Goal: Information Seeking & Learning: Learn about a topic

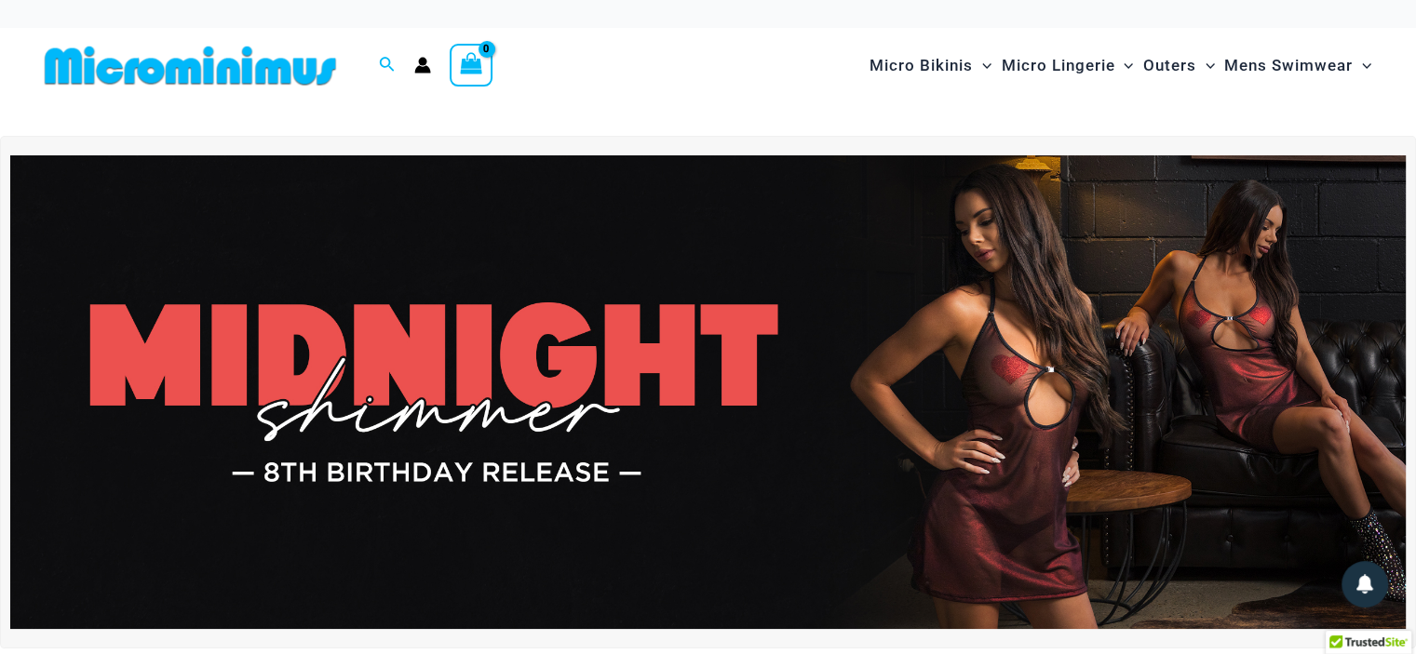
click at [717, 380] on img at bounding box center [707, 392] width 1395 height 474
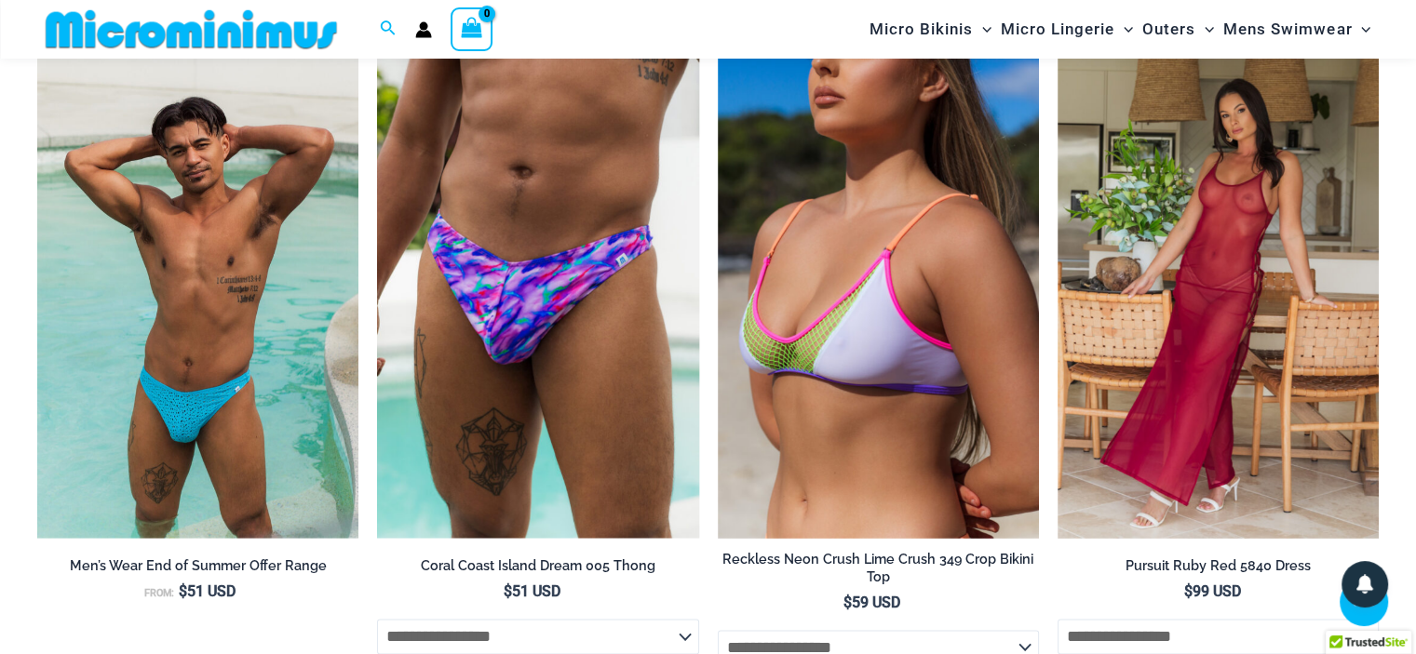
scroll to position [2206, 0]
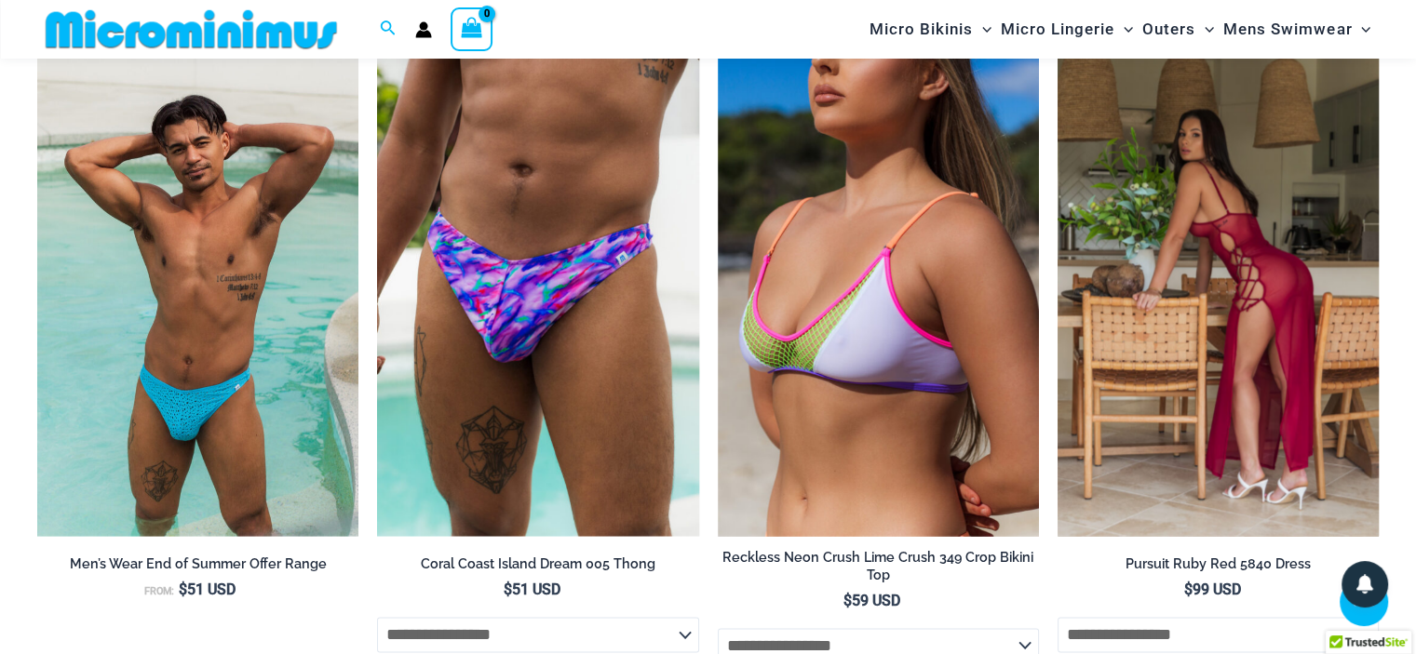
click at [1209, 256] on img at bounding box center [1217, 295] width 321 height 482
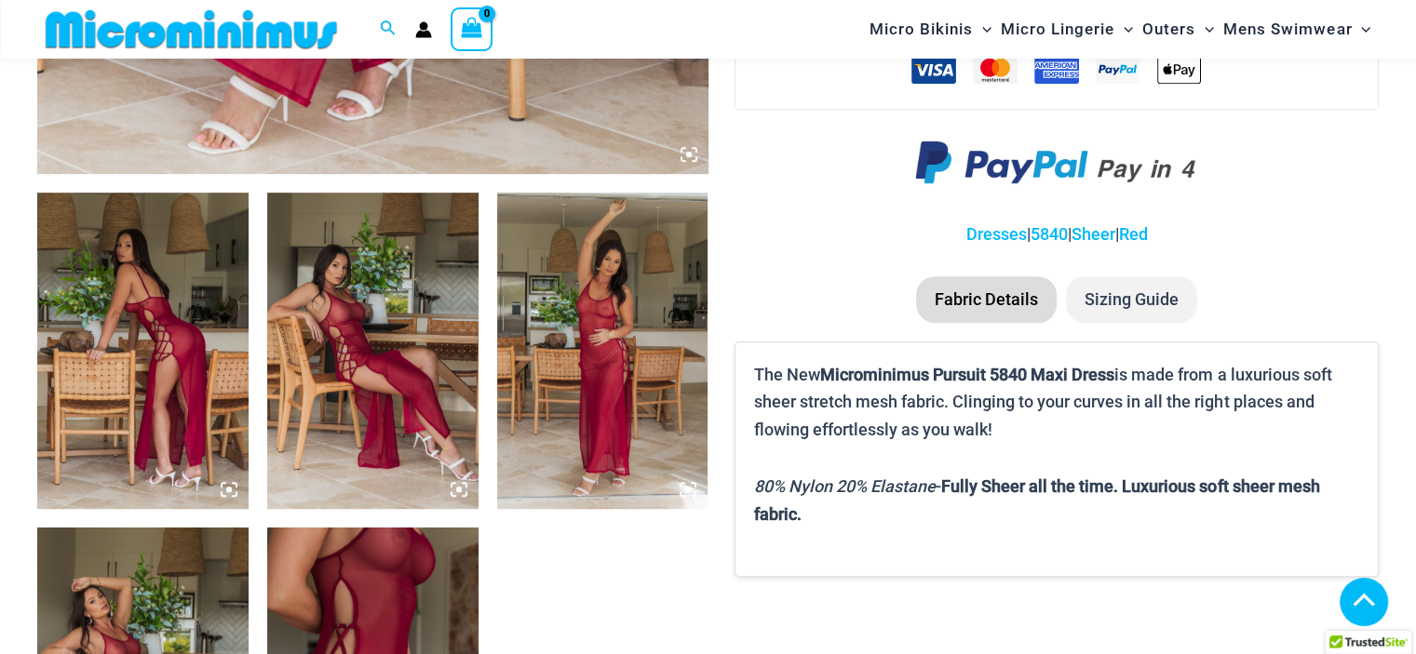
scroll to position [1379, 0]
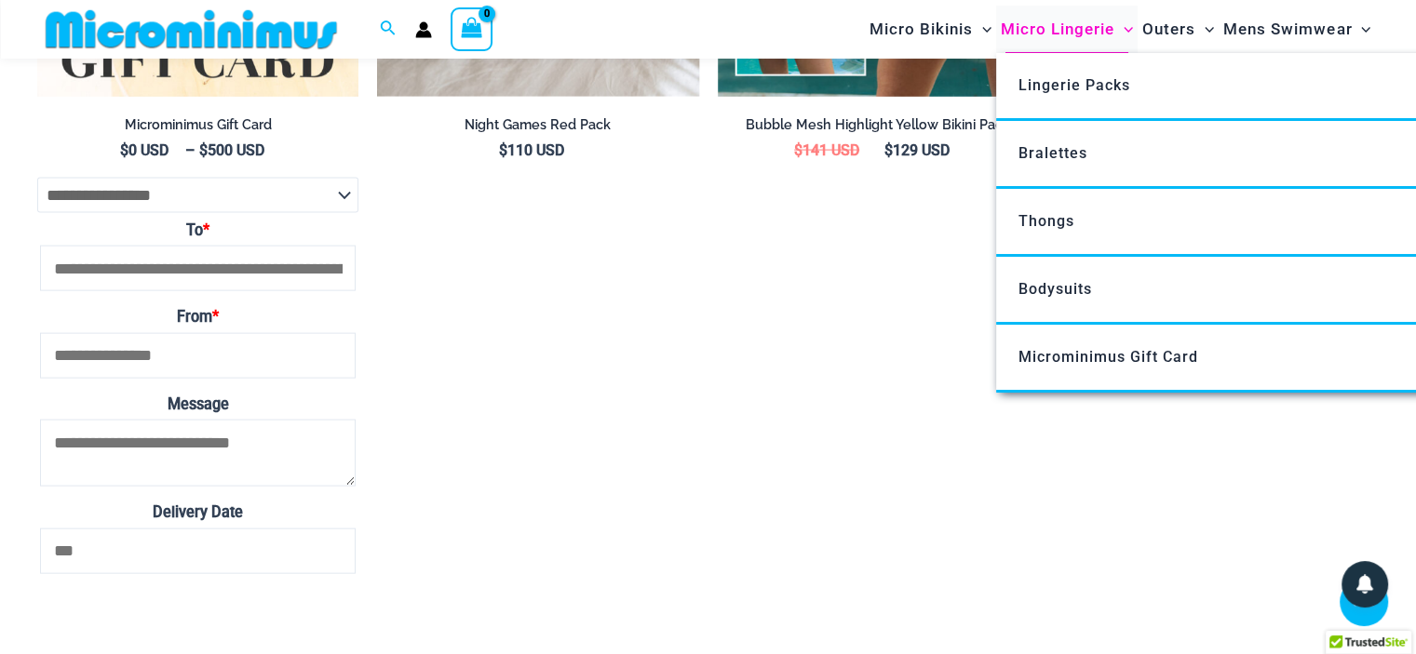
scroll to position [3985, 0]
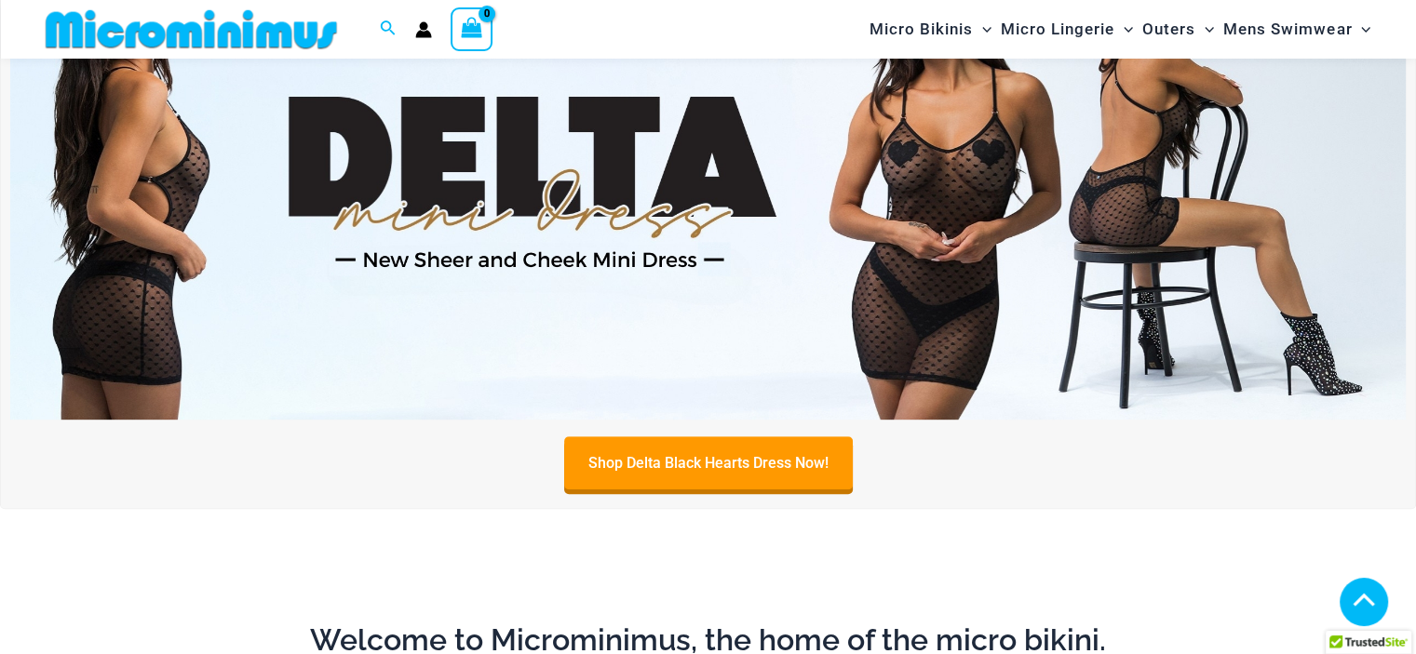
scroll to position [635, 0]
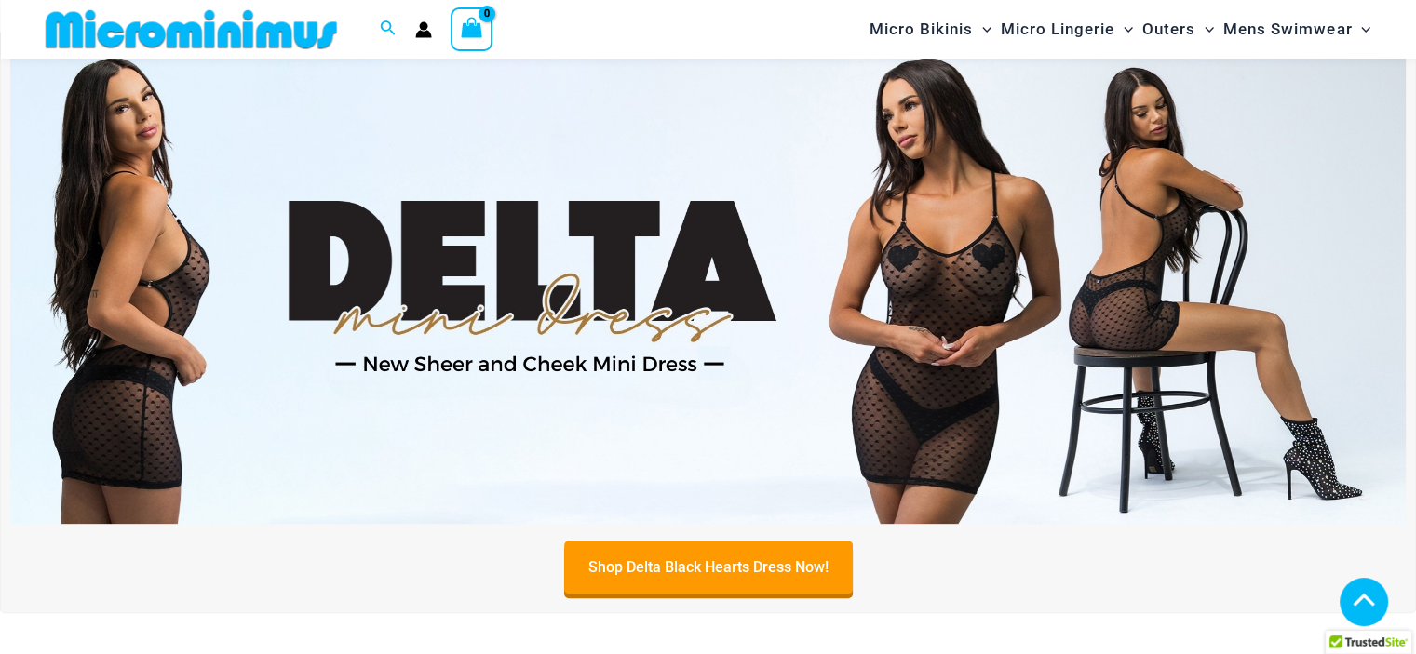
click at [948, 307] on img at bounding box center [707, 286] width 1395 height 474
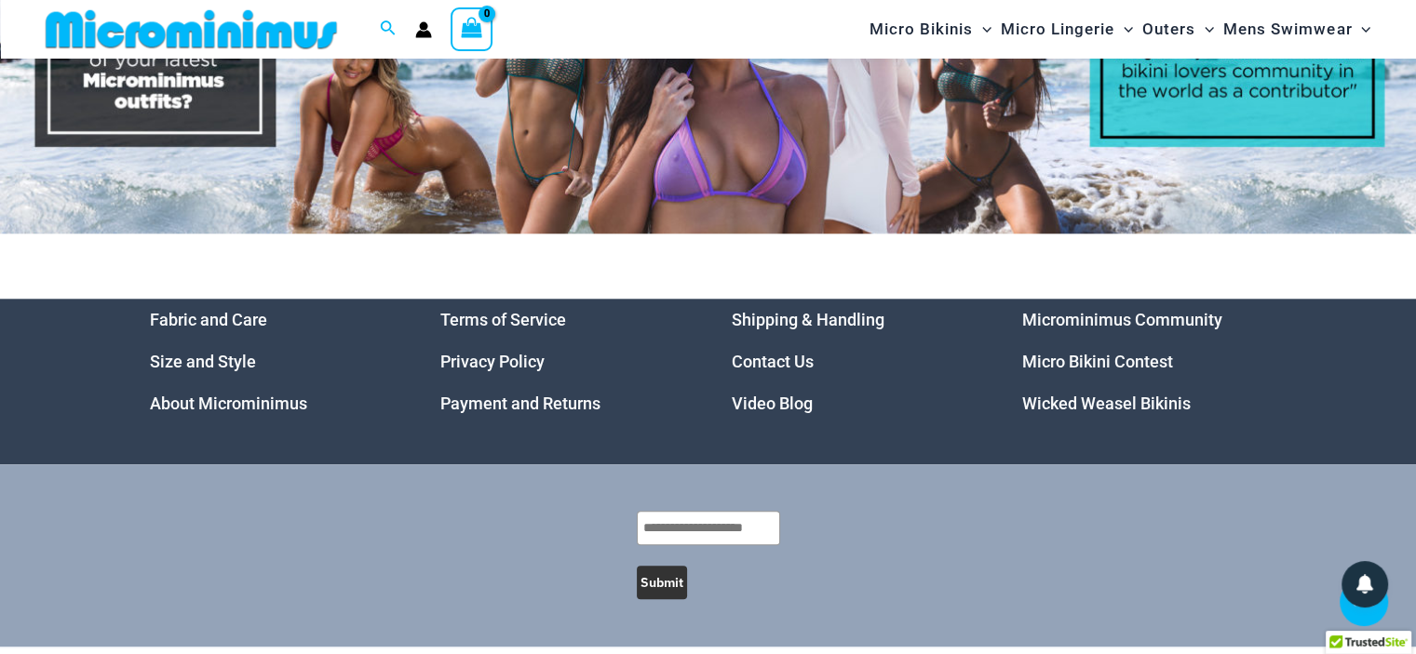
scroll to position [8968, 0]
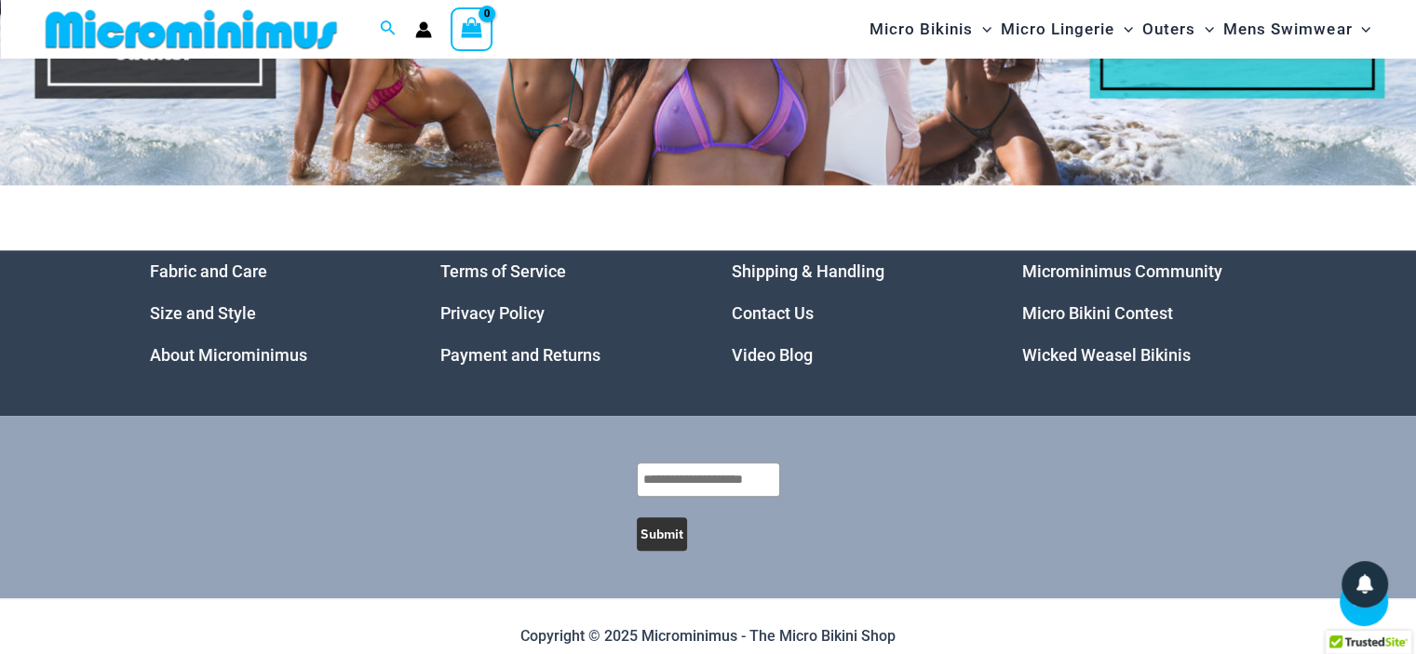
click at [1071, 303] on link "Micro Bikini Contest" at bounding box center [1097, 313] width 151 height 20
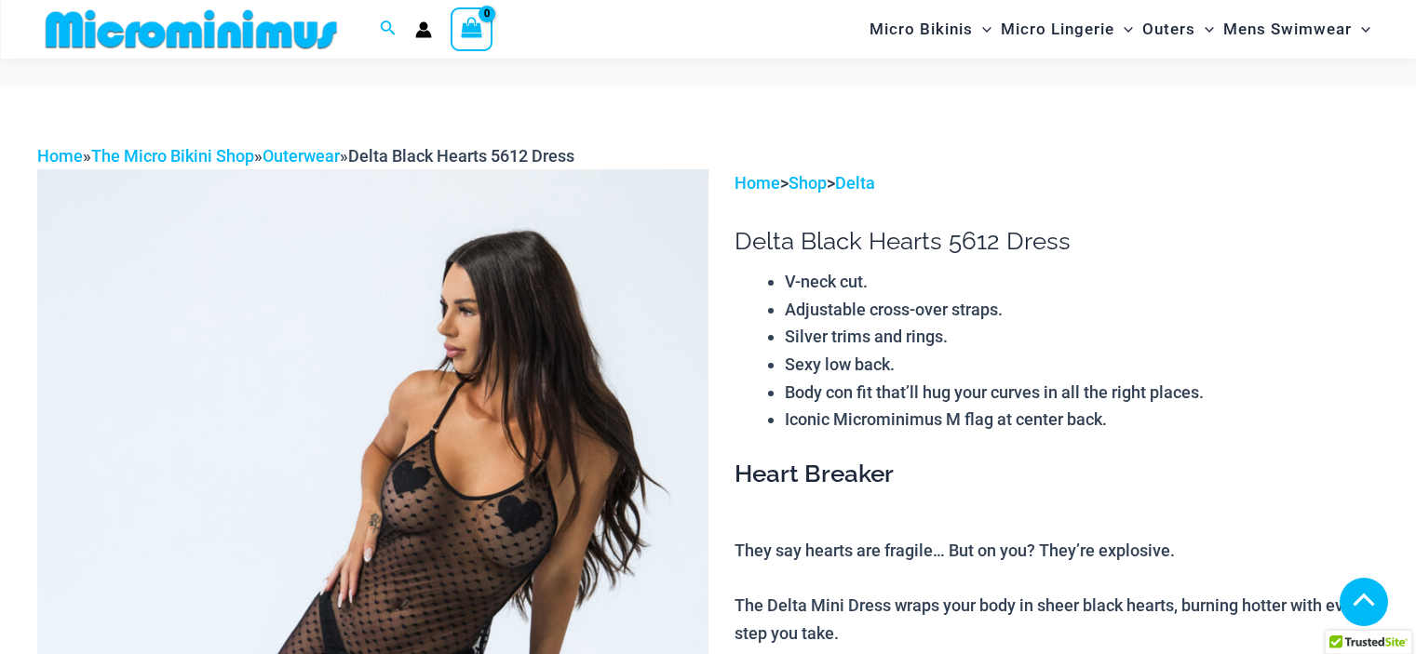
scroll to position [1117, 0]
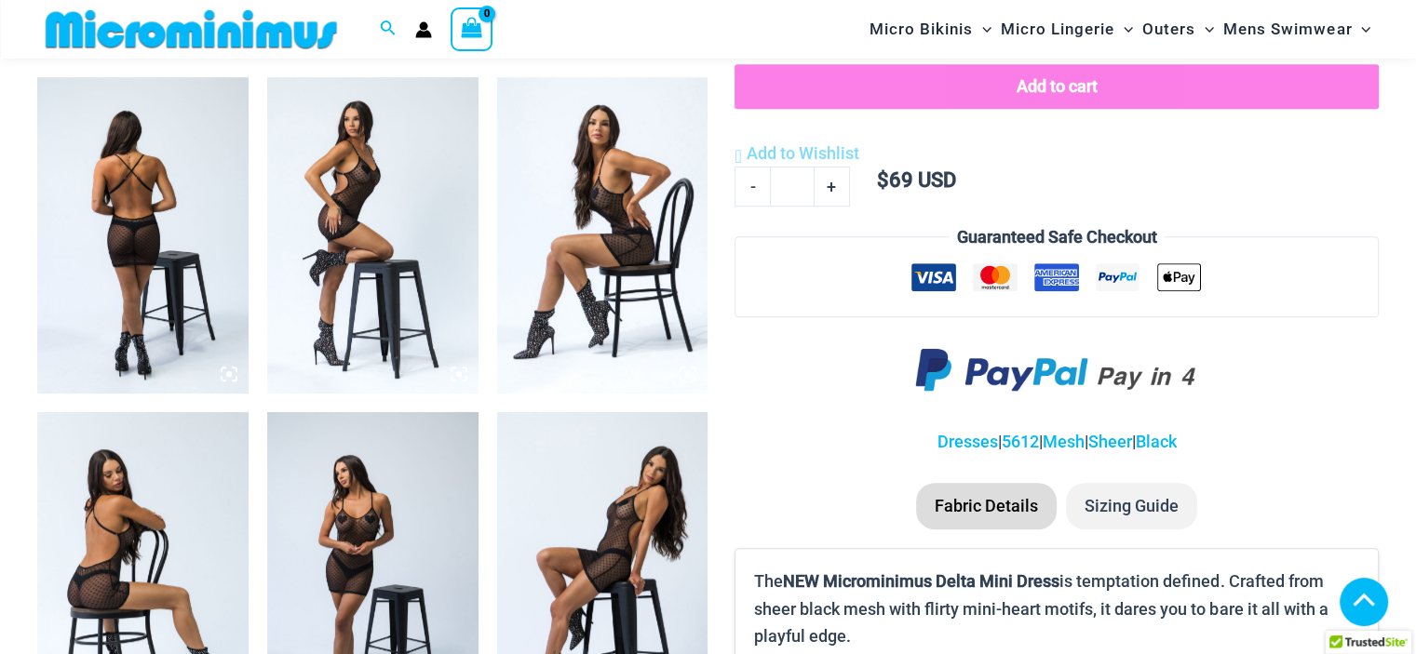
click at [226, 372] on icon at bounding box center [229, 374] width 6 height 6
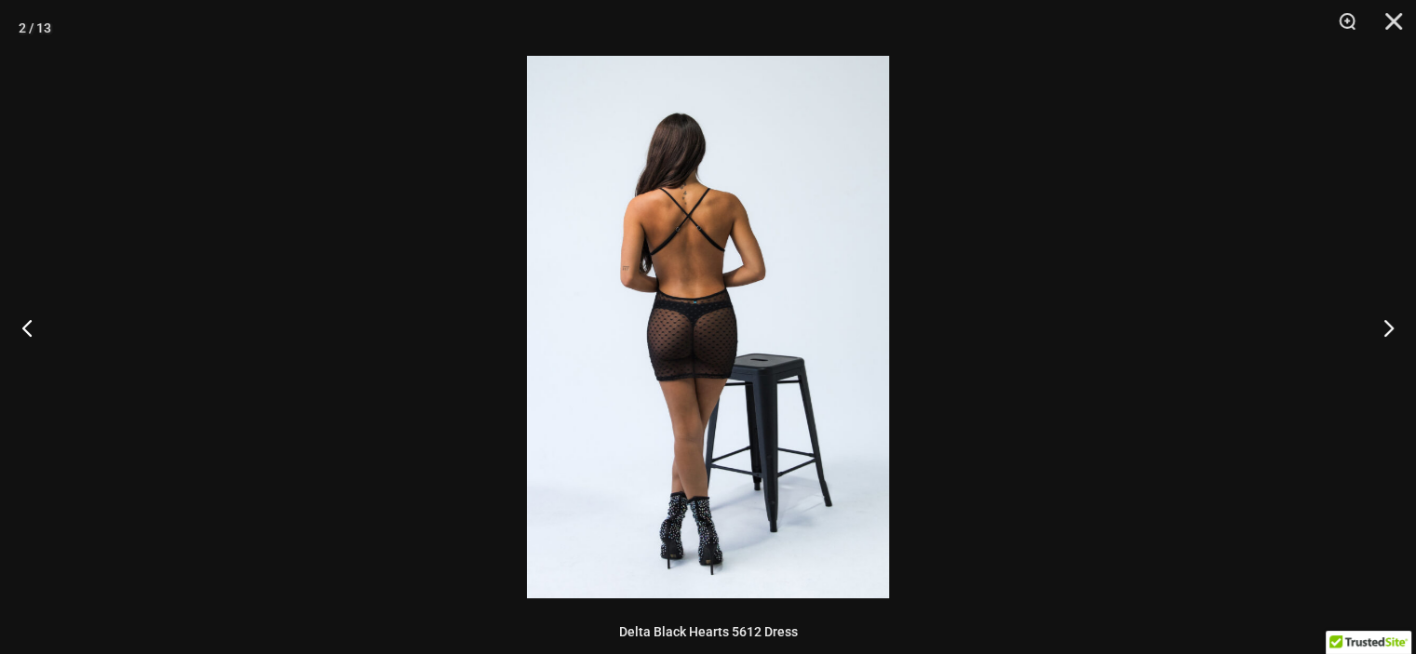
click at [844, 397] on img at bounding box center [708, 327] width 362 height 543
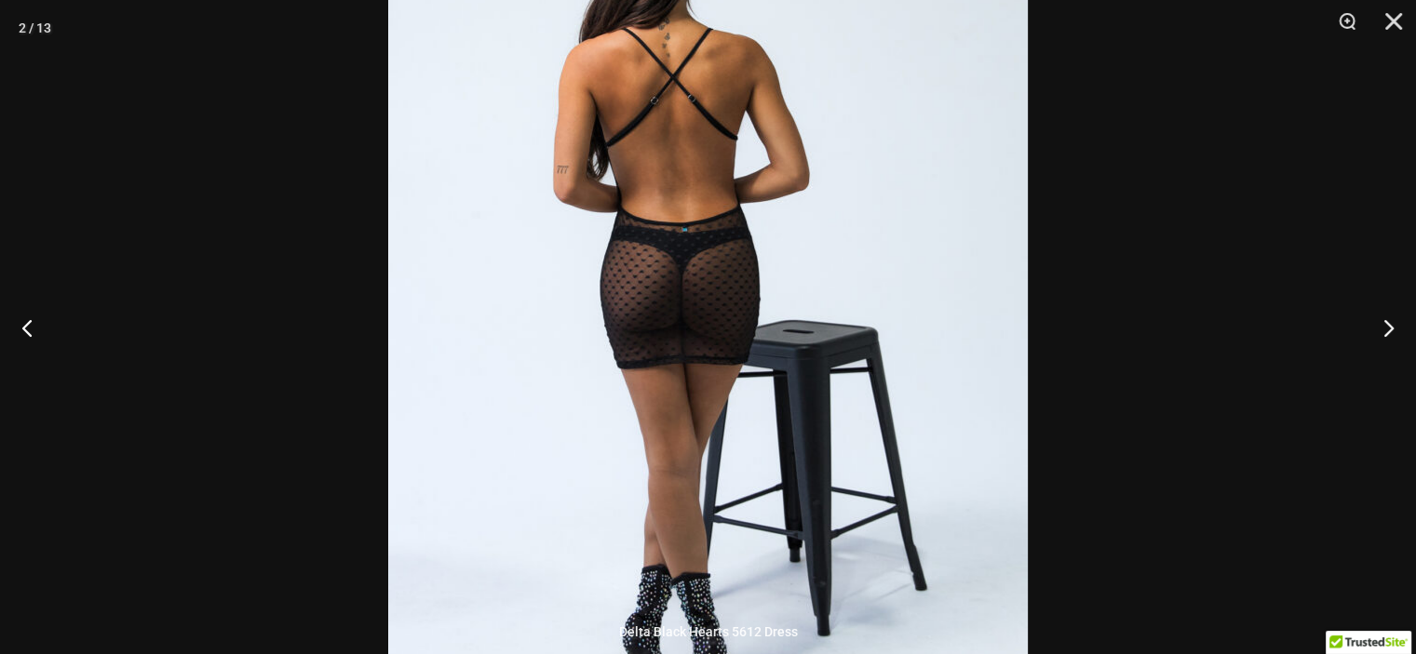
click at [844, 397] on img at bounding box center [707, 273] width 639 height 959
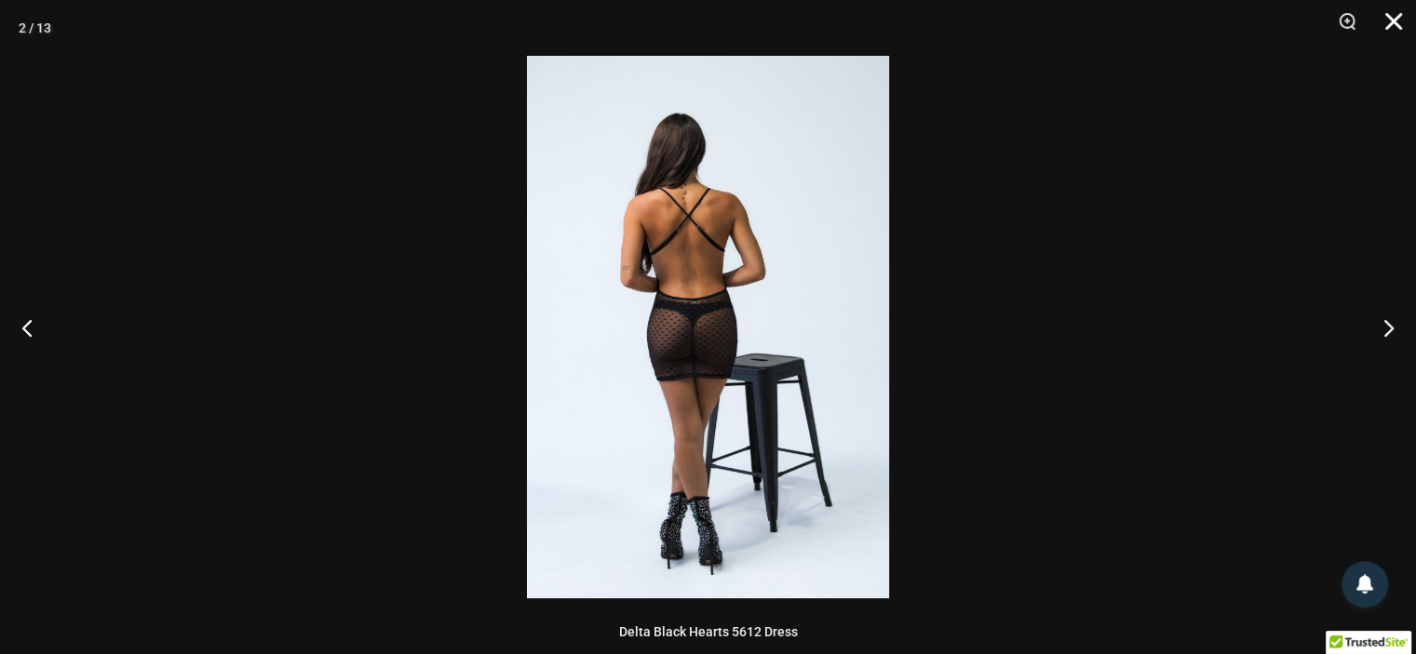
click at [1392, 21] on button "Close" at bounding box center [1386, 28] width 47 height 56
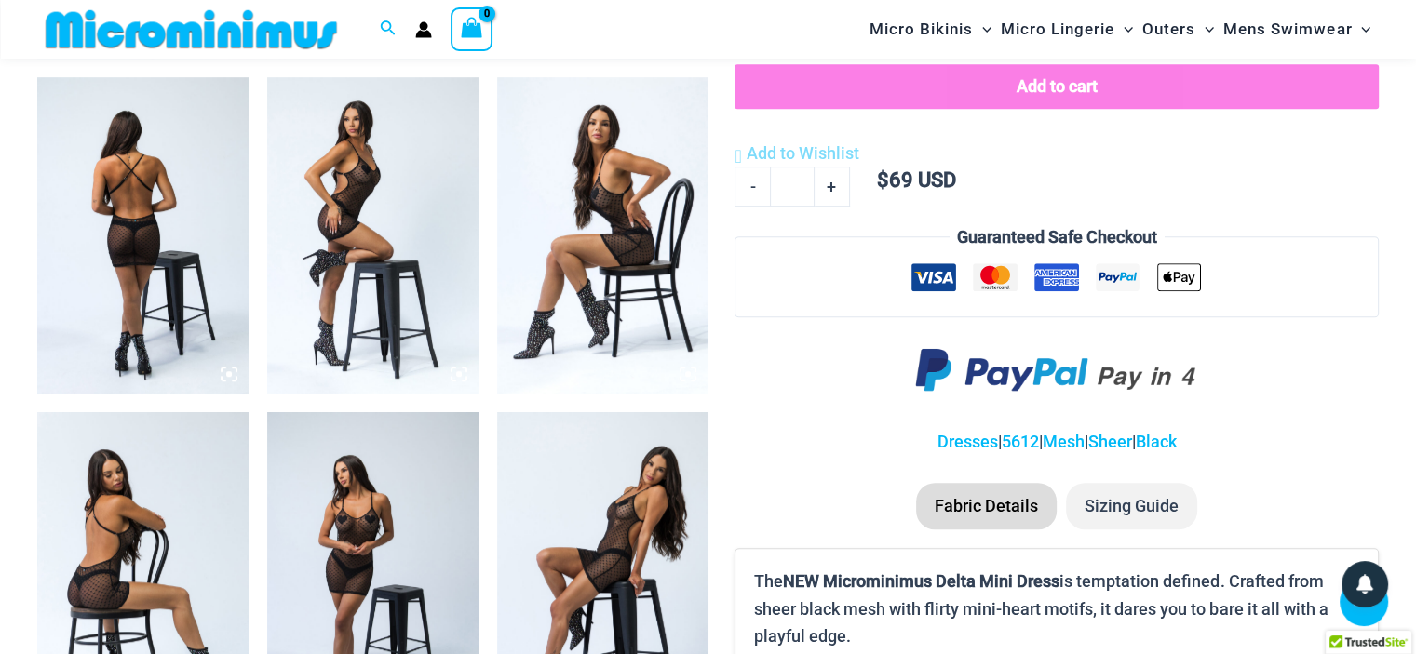
scroll to position [1210, 0]
